Goal: Task Accomplishment & Management: Manage account settings

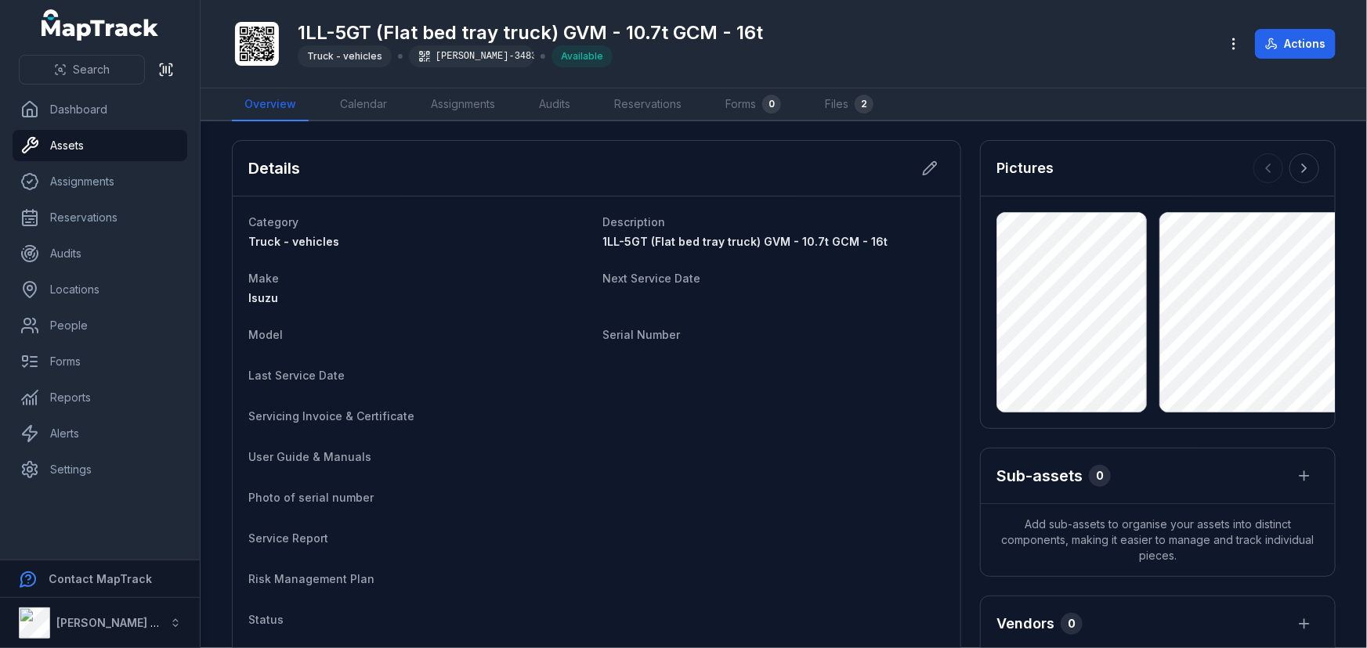
drag, startPoint x: 345, startPoint y: 154, endPoint x: 346, endPoint y: 139, distance: 15.0
click at [345, 141] on div "Details" at bounding box center [597, 169] width 728 height 56
click at [266, 102] on link "Overview" at bounding box center [270, 105] width 77 height 33
click at [101, 139] on link "Assets" at bounding box center [100, 145] width 175 height 31
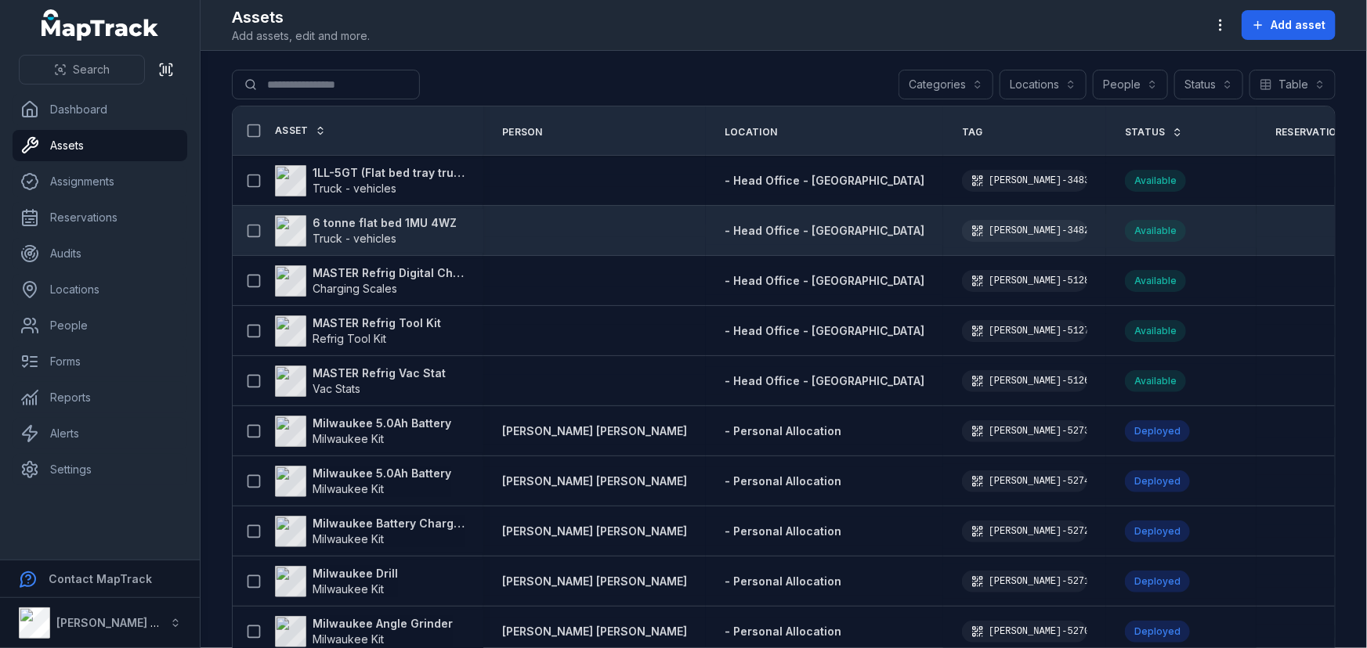
click at [407, 217] on strong "6 tonne flat bed 1MU 4WZ" at bounding box center [384, 223] width 144 height 16
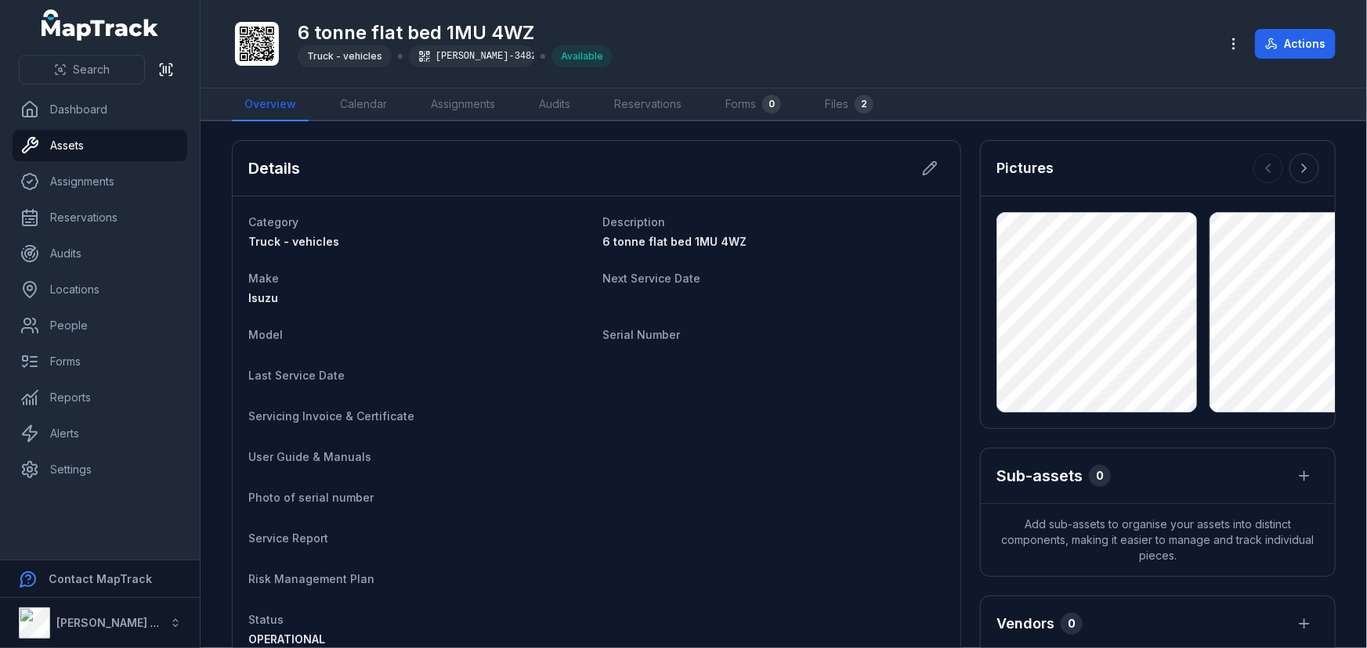
click at [682, 235] on span "6 tonne flat bed 1MU 4WZ" at bounding box center [675, 241] width 144 height 13
click at [924, 162] on icon at bounding box center [930, 169] width 16 height 16
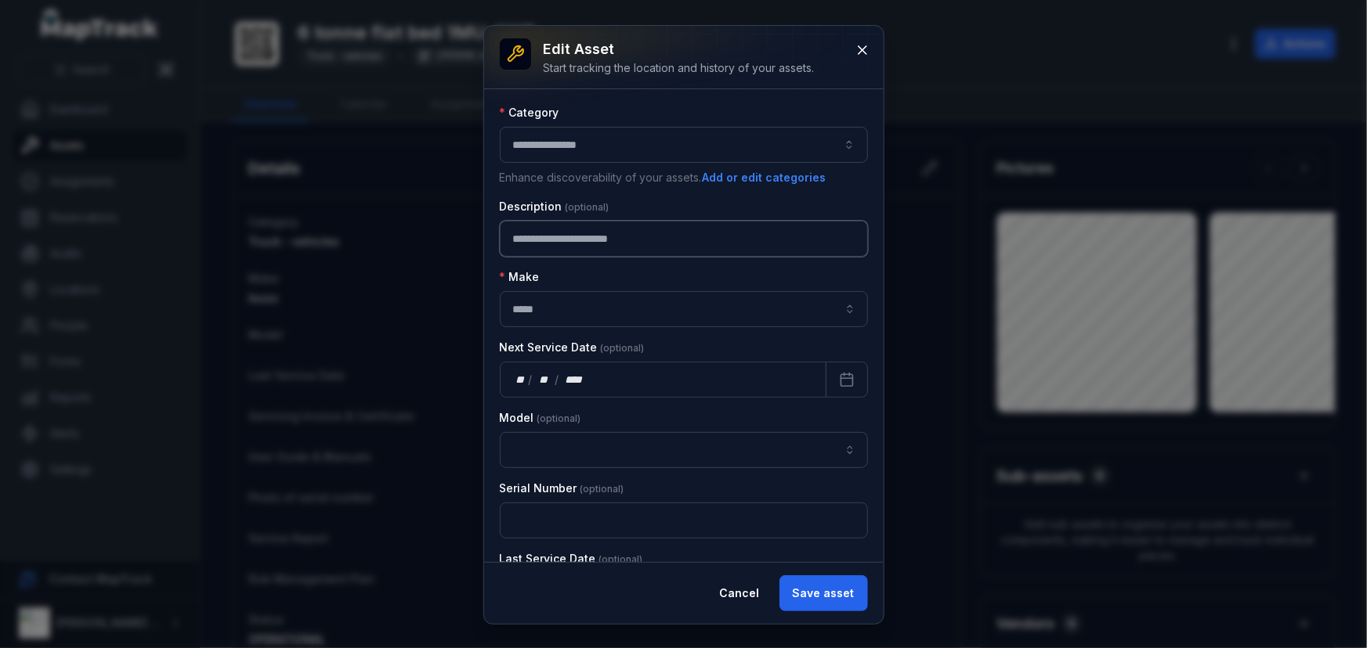
drag, startPoint x: 595, startPoint y: 236, endPoint x: 186, endPoint y: 243, distance: 409.7
click at [186, 243] on div "**********" at bounding box center [683, 324] width 1367 height 648
type input "**********"
click at [839, 595] on button "Save asset" at bounding box center [823, 594] width 89 height 36
